Goal: Navigation & Orientation: Find specific page/section

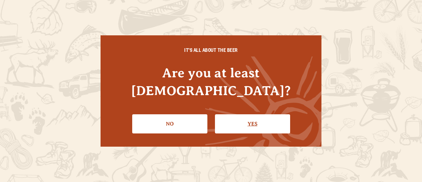
click at [260, 114] on link "Yes" at bounding box center [252, 123] width 75 height 19
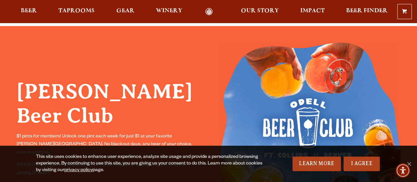
scroll to position [561, 0]
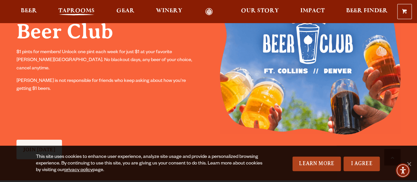
click at [88, 10] on span "Taprooms" at bounding box center [76, 10] width 36 height 5
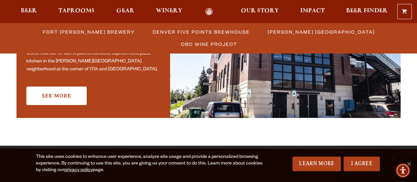
scroll to position [495, 0]
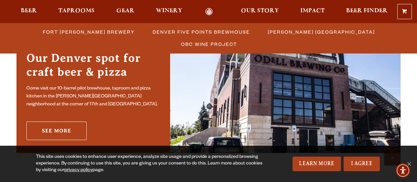
click at [69, 134] on link "See More" at bounding box center [56, 130] width 60 height 18
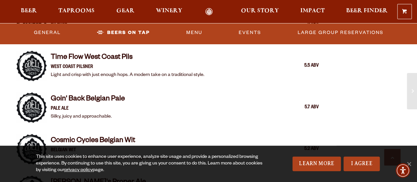
scroll to position [677, 0]
